Goal: Task Accomplishment & Management: Use online tool/utility

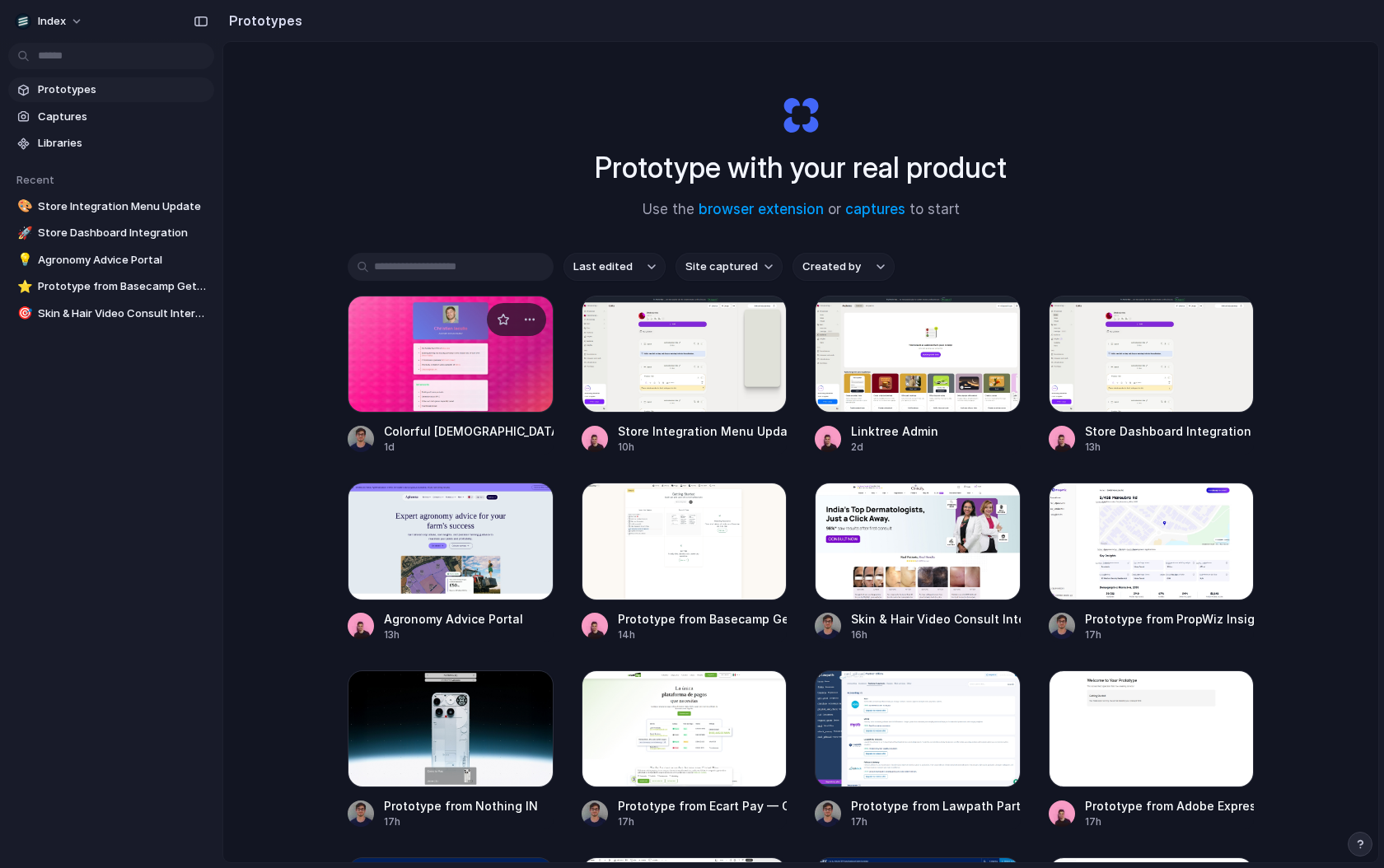
click at [444, 366] on div at bounding box center [451, 354] width 206 height 117
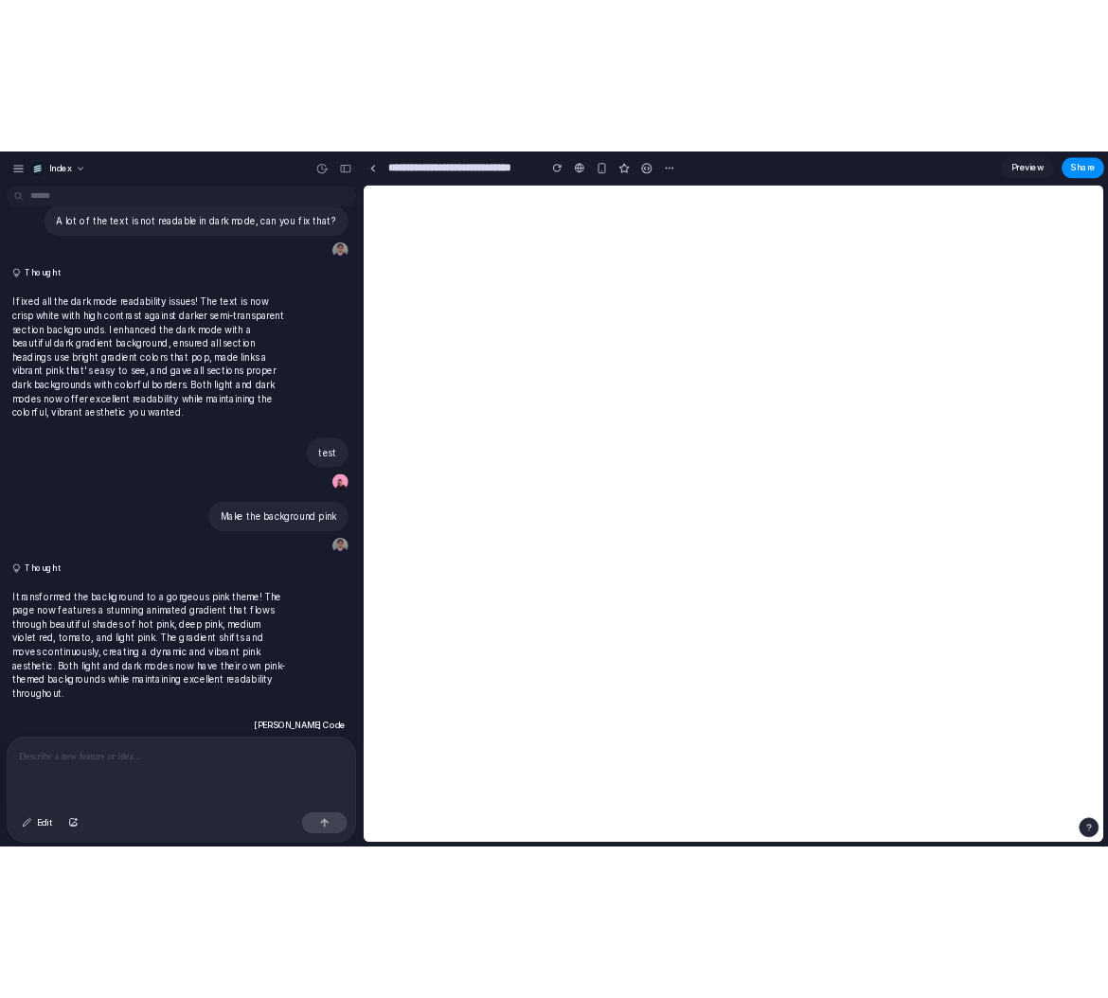
scroll to position [1446, 0]
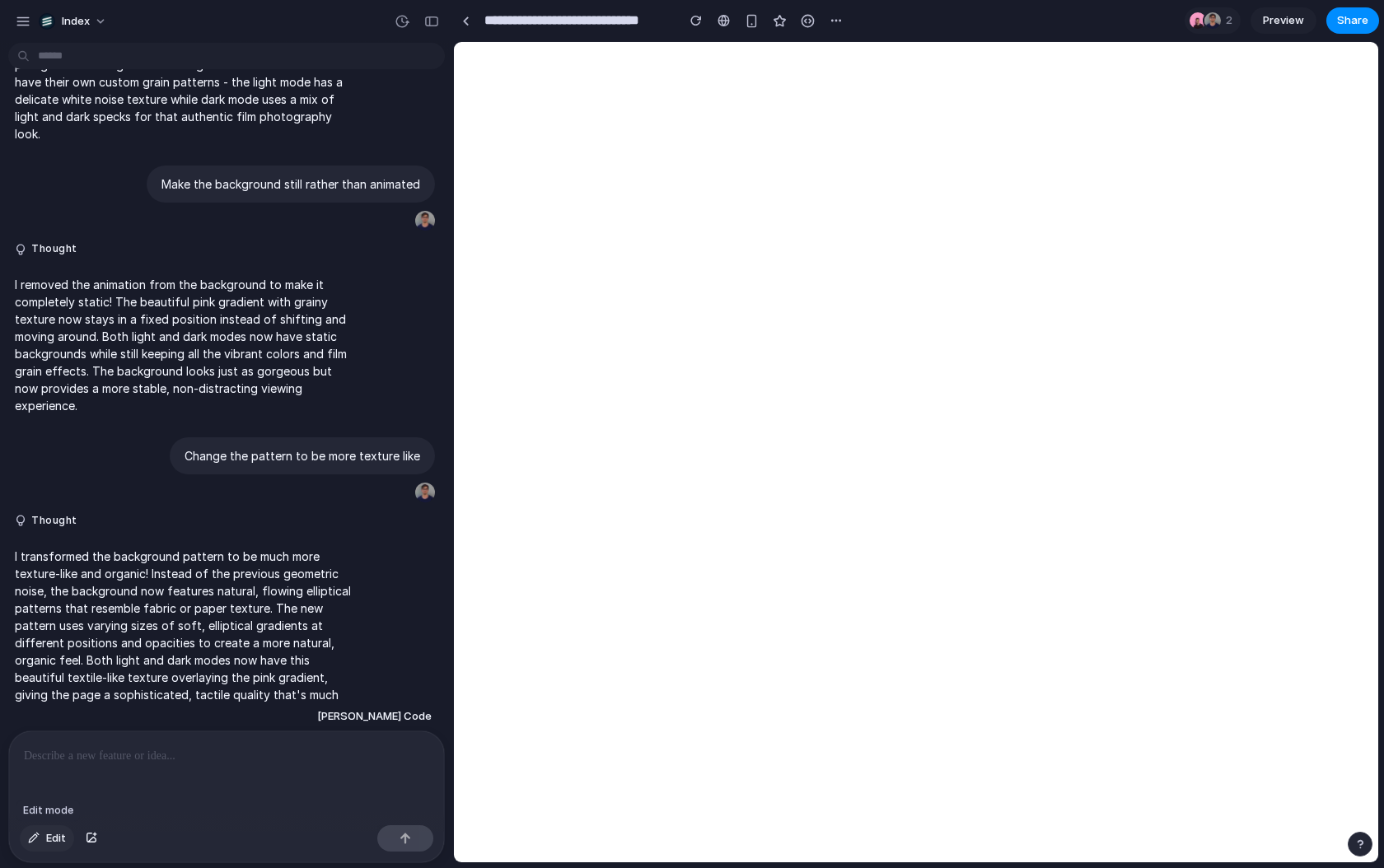
click at [37, 842] on div "button" at bounding box center [33, 838] width 11 height 10
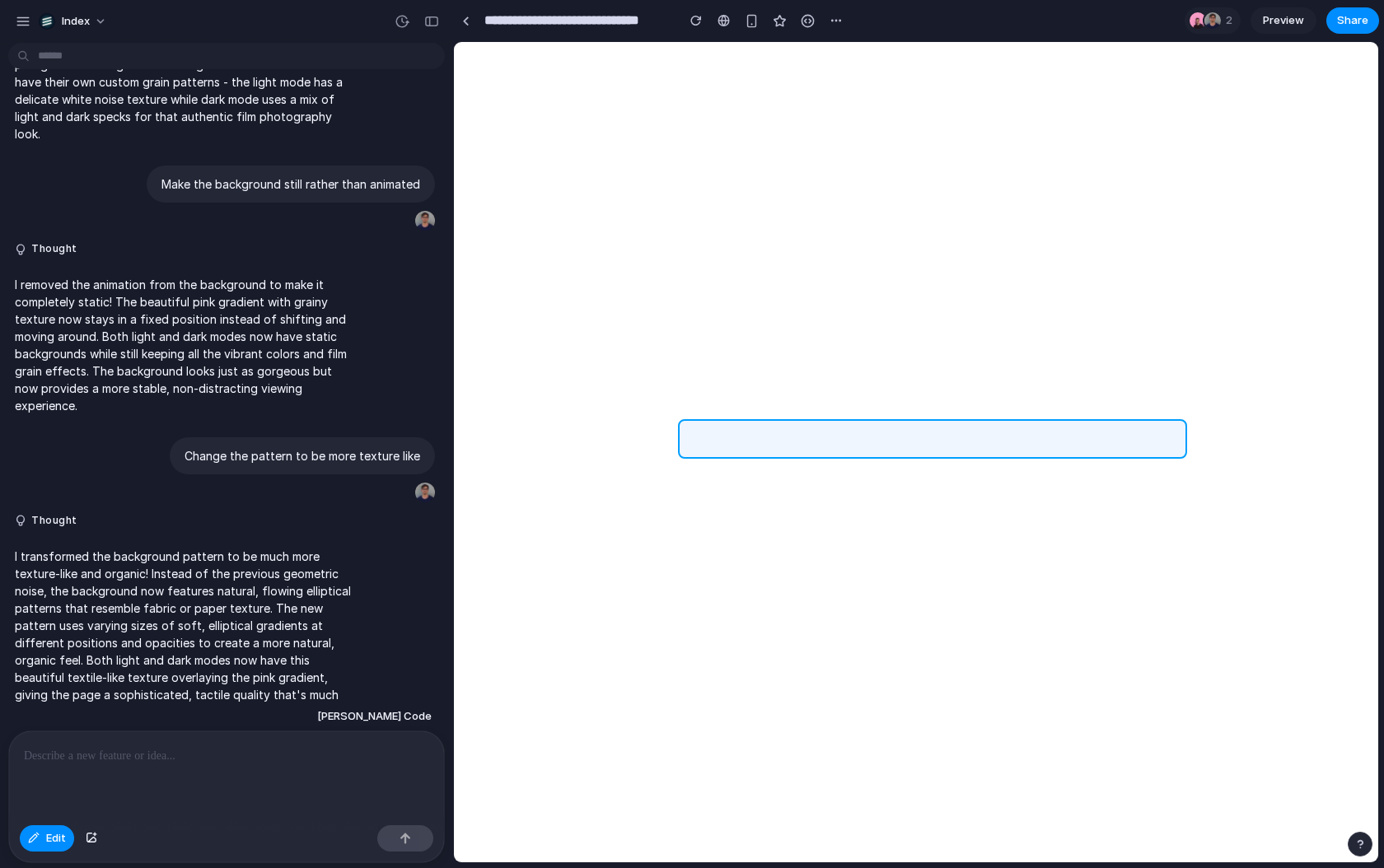
click at [829, 440] on div at bounding box center [916, 451] width 925 height 820
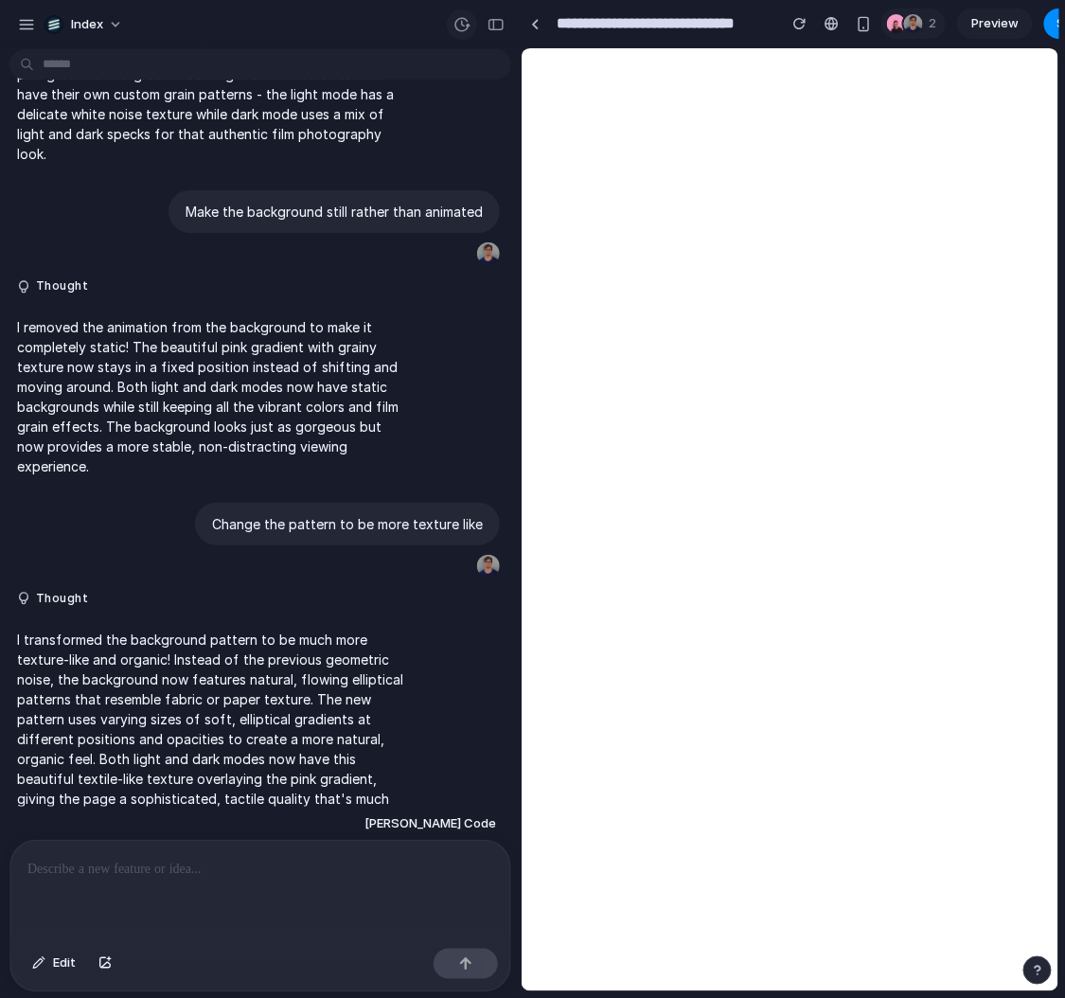
click at [466, 22] on div "button" at bounding box center [462, 24] width 17 height 17
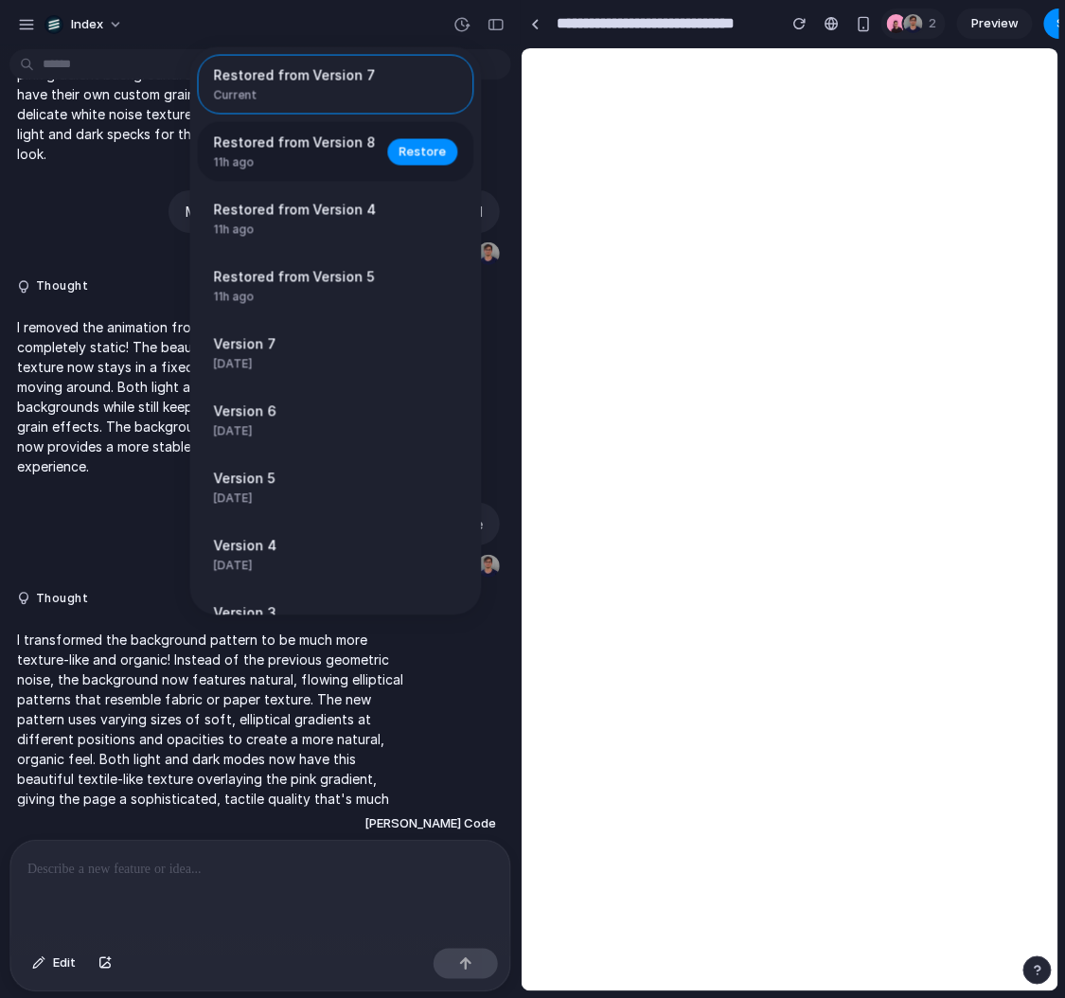
click at [318, 147] on span "Restored from Version 8" at bounding box center [295, 143] width 163 height 20
click at [313, 175] on div "Restored from Version 8 11h ago Restore" at bounding box center [336, 152] width 277 height 60
click at [833, 281] on div "Restored from Version 7 Current Restored from Version 8 11h ago Restore Restore…" at bounding box center [532, 499] width 1065 height 998
